Goal: Task Accomplishment & Management: Complete application form

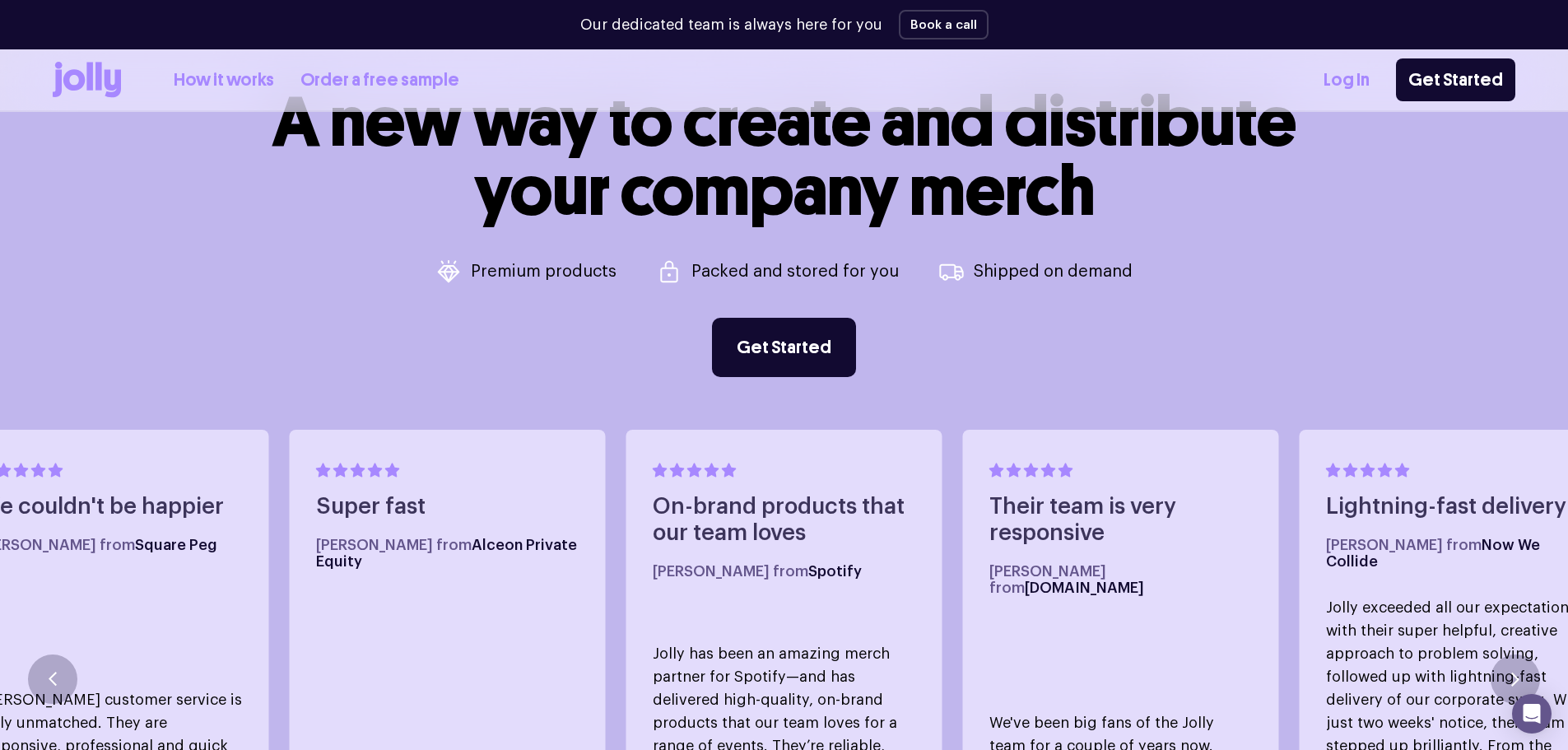
scroll to position [741, 0]
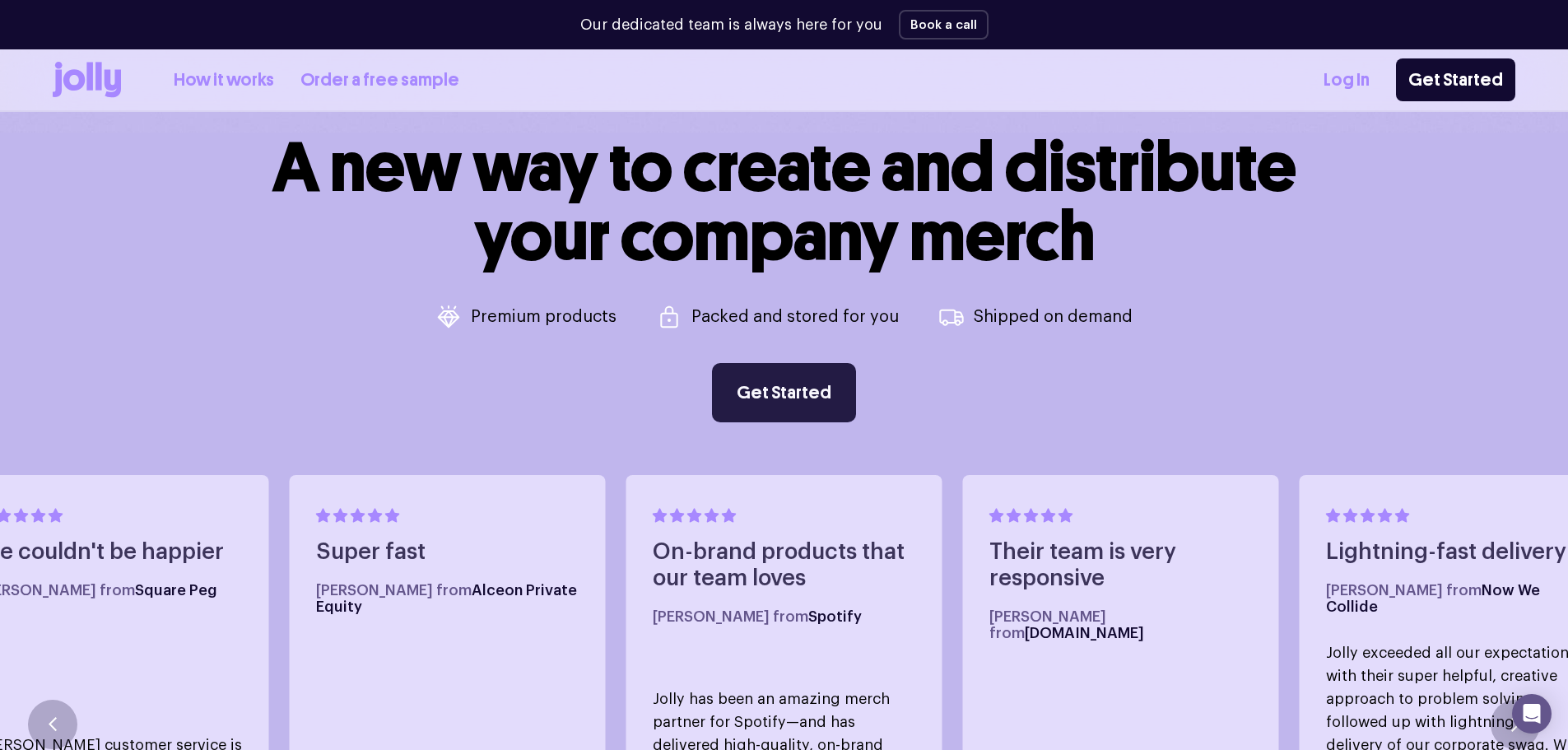
click at [776, 389] on link "Get Started" at bounding box center [784, 393] width 144 height 59
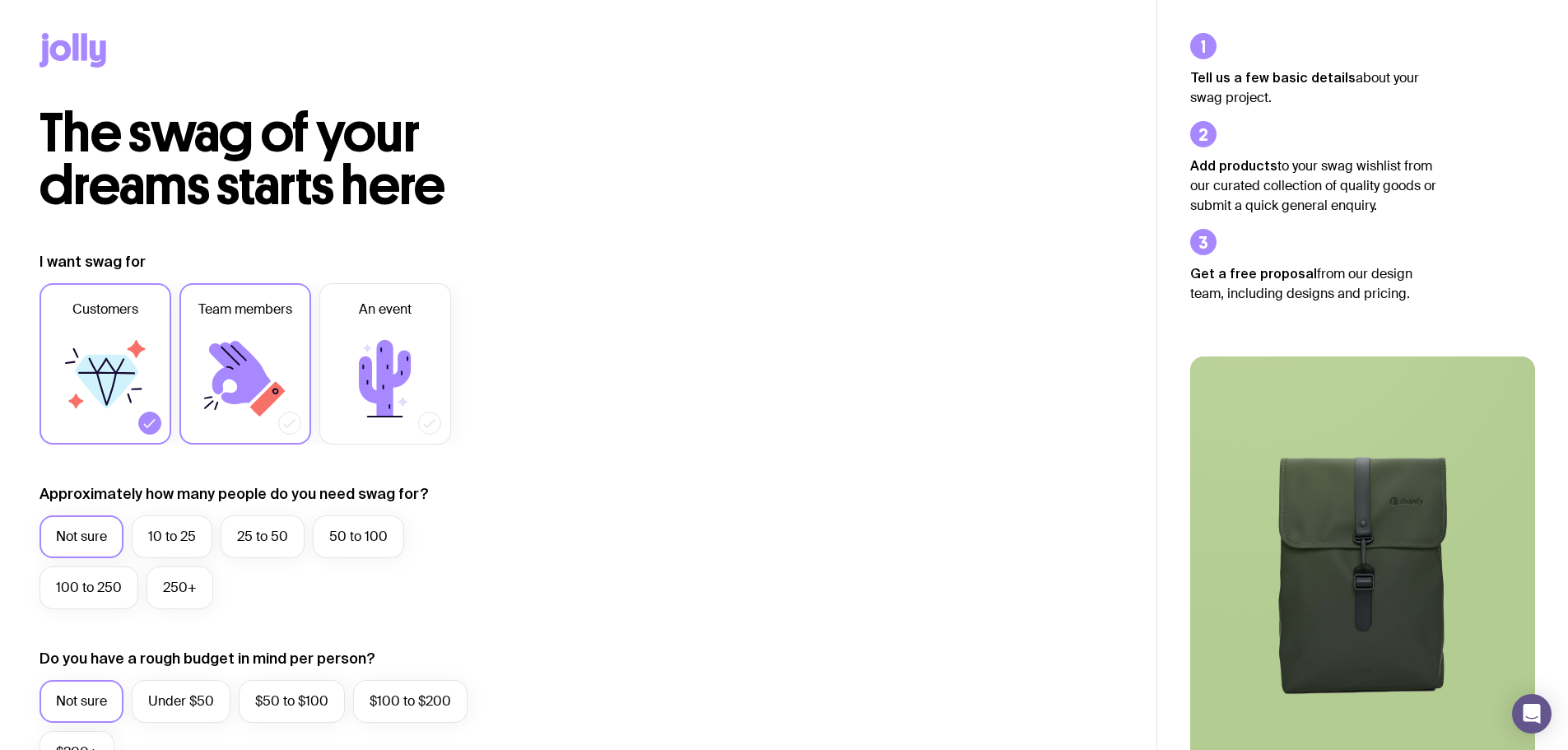
click at [251, 344] on icon at bounding box center [245, 378] width 98 height 98
click at [0, 0] on input "Team members" at bounding box center [0, 0] width 0 height 0
click at [142, 421] on icon at bounding box center [149, 423] width 16 height 16
click at [0, 0] on input "Customers" at bounding box center [0, 0] width 0 height 0
click at [178, 517] on label "10 to 25" at bounding box center [171, 536] width 81 height 42
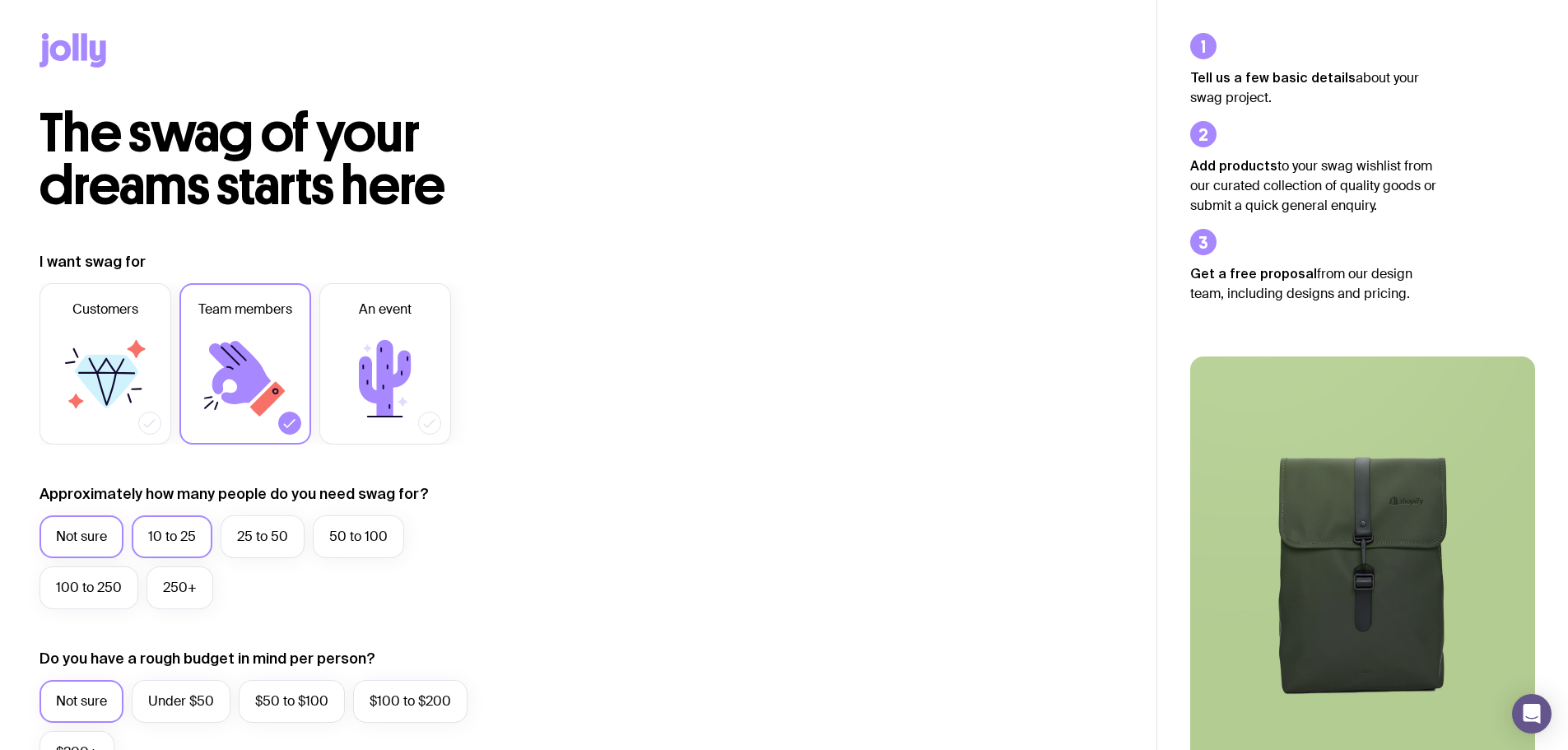
click at [0, 0] on input "10 to 25" at bounding box center [0, 0] width 0 height 0
